Goal: Task Accomplishment & Management: Use online tool/utility

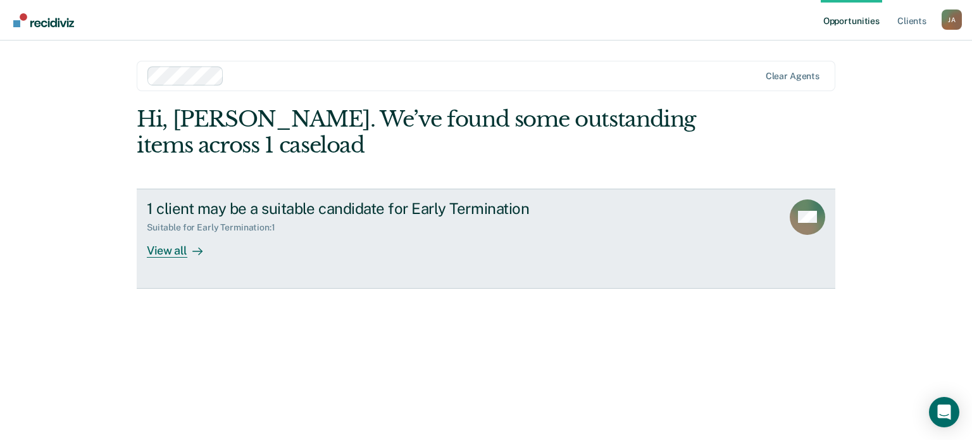
click at [167, 250] on div "View all" at bounding box center [182, 245] width 71 height 25
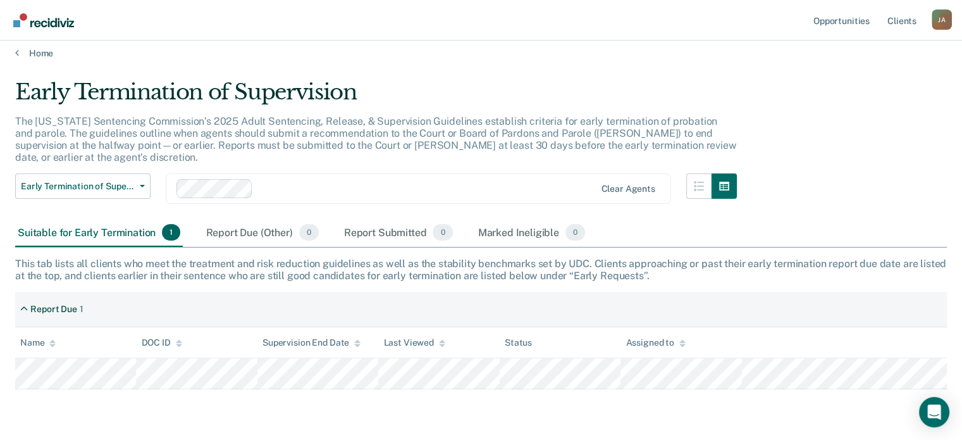
scroll to position [35, 0]
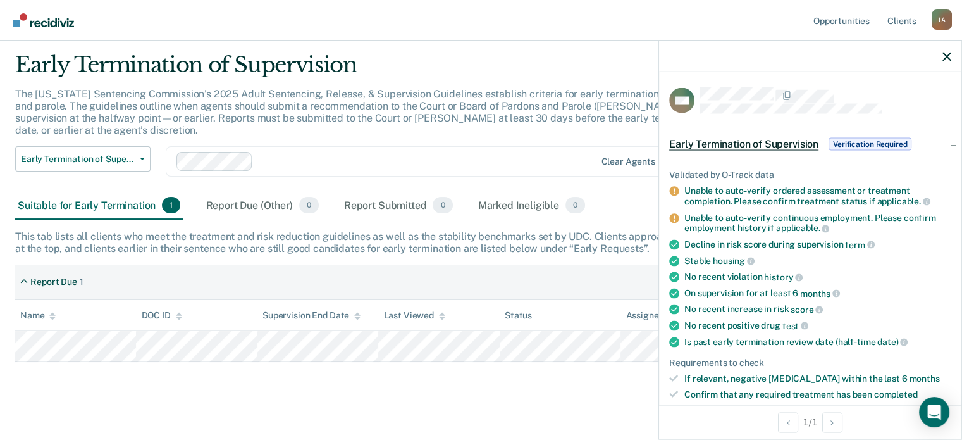
click at [868, 144] on span "Verification Required" at bounding box center [870, 144] width 83 height 13
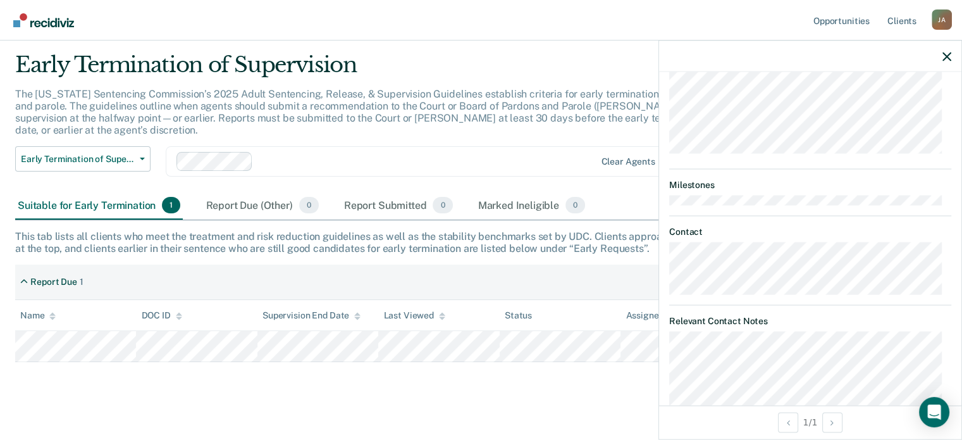
scroll to position [127, 0]
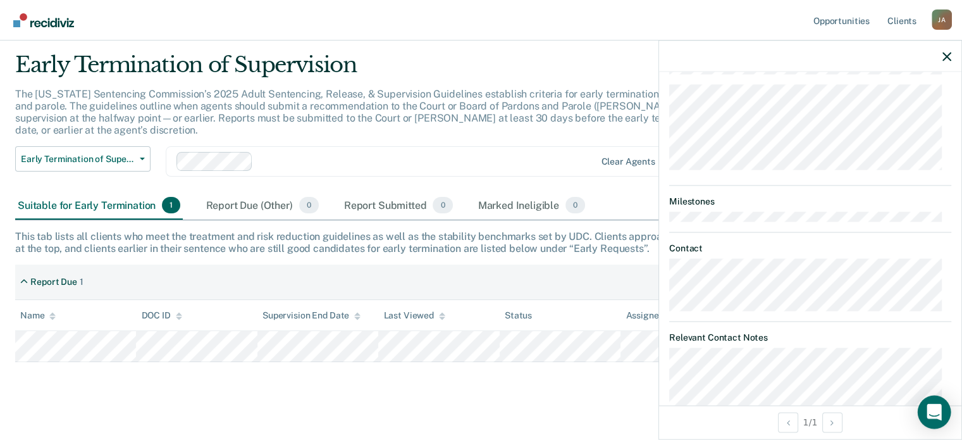
click at [933, 416] on icon "Open Intercom Messenger" at bounding box center [934, 412] width 16 height 16
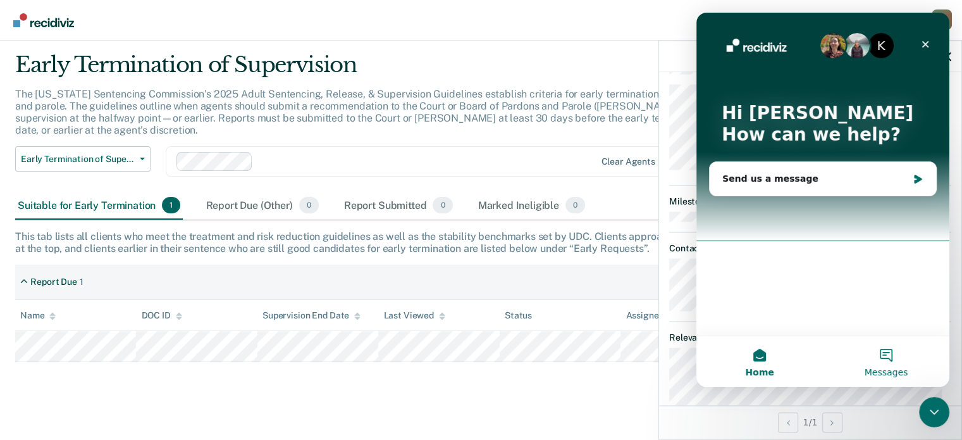
scroll to position [0, 0]
click at [923, 46] on icon "Close" at bounding box center [925, 44] width 7 height 7
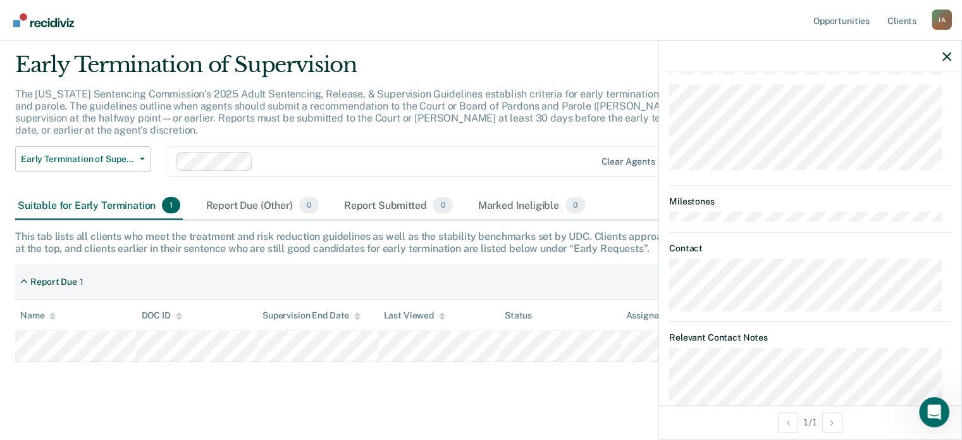
click at [590, 63] on div "Early Termination of Supervision" at bounding box center [376, 70] width 722 height 36
click at [941, 55] on div at bounding box center [810, 56] width 302 height 32
click at [944, 58] on icon "button" at bounding box center [946, 56] width 9 height 9
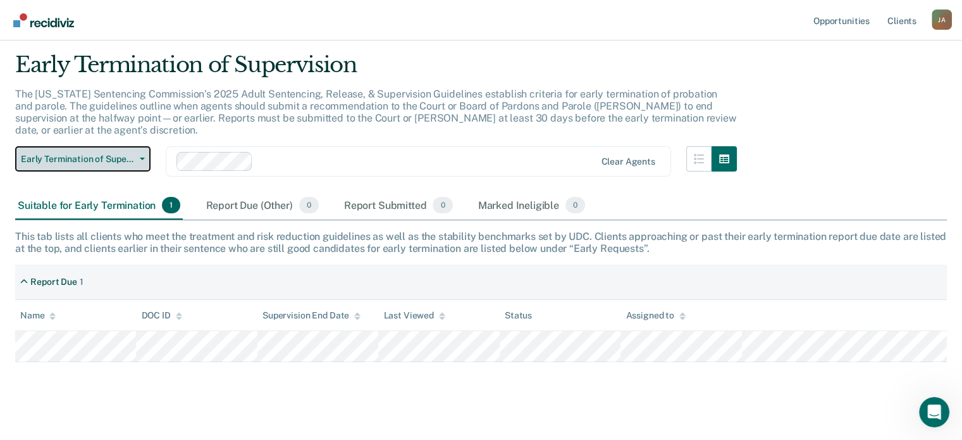
click at [122, 153] on button "Early Termination of Supervision" at bounding box center [82, 158] width 135 height 25
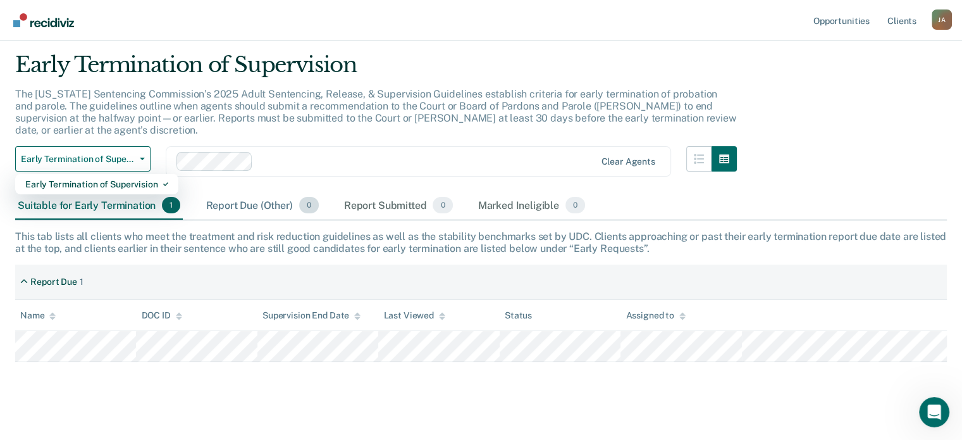
click at [234, 192] on div "Report Due (Other) 0" at bounding box center [262, 206] width 118 height 28
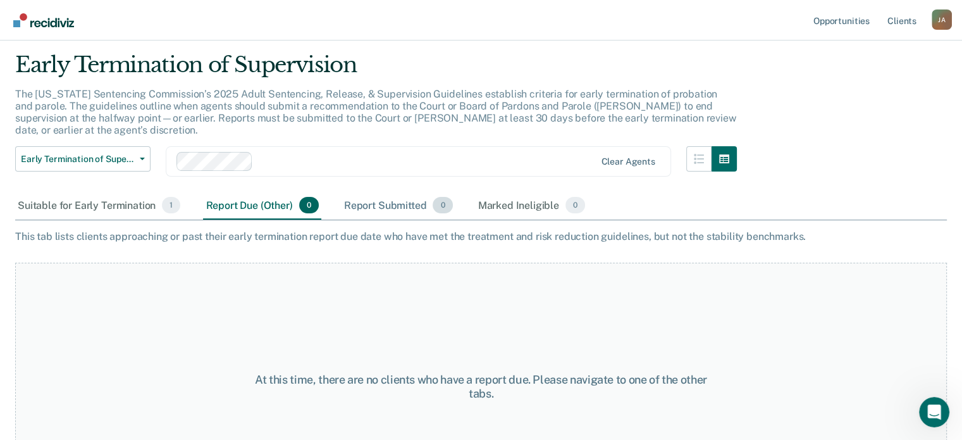
click at [413, 195] on div "Report Submitted 0" at bounding box center [399, 206] width 114 height 28
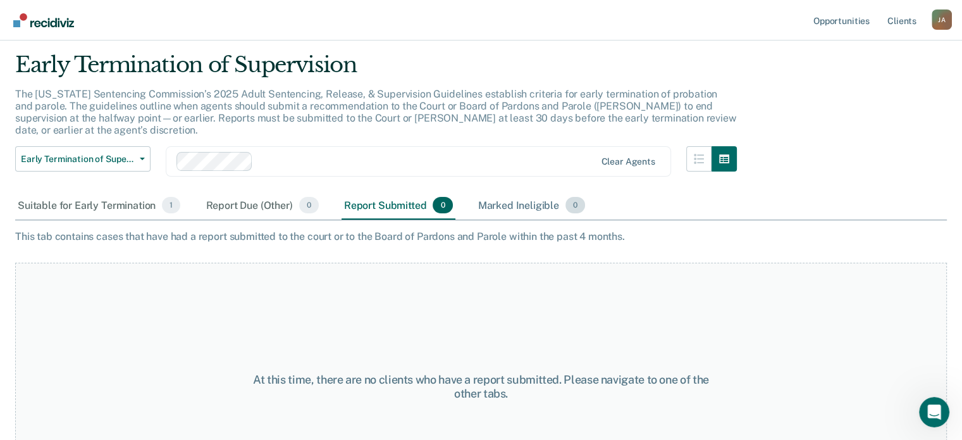
click at [493, 197] on div "Marked Ineligible 0" at bounding box center [532, 206] width 113 height 28
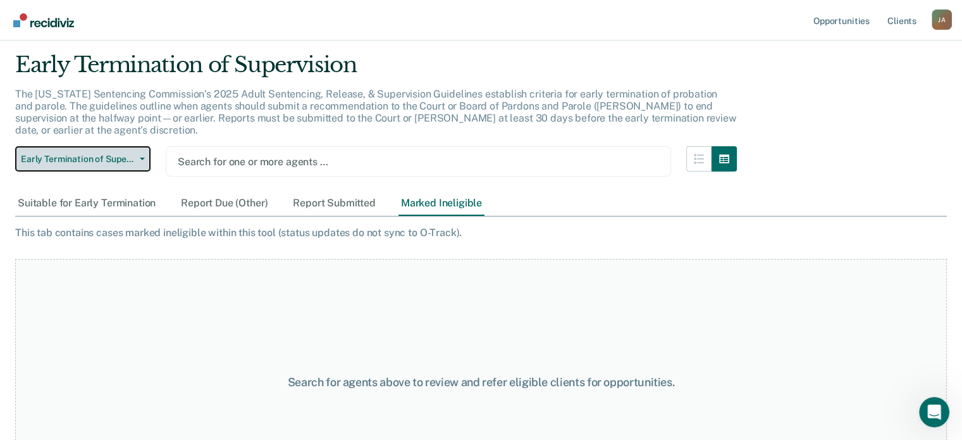
click at [118, 154] on span "Early Termination of Supervision" at bounding box center [78, 159] width 114 height 11
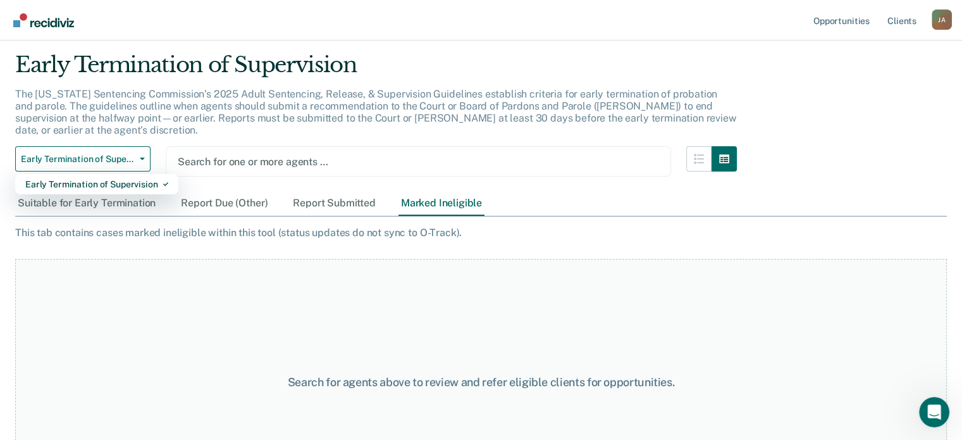
click at [204, 154] on div at bounding box center [418, 161] width 481 height 15
